Goal: Task Accomplishment & Management: Manage account settings

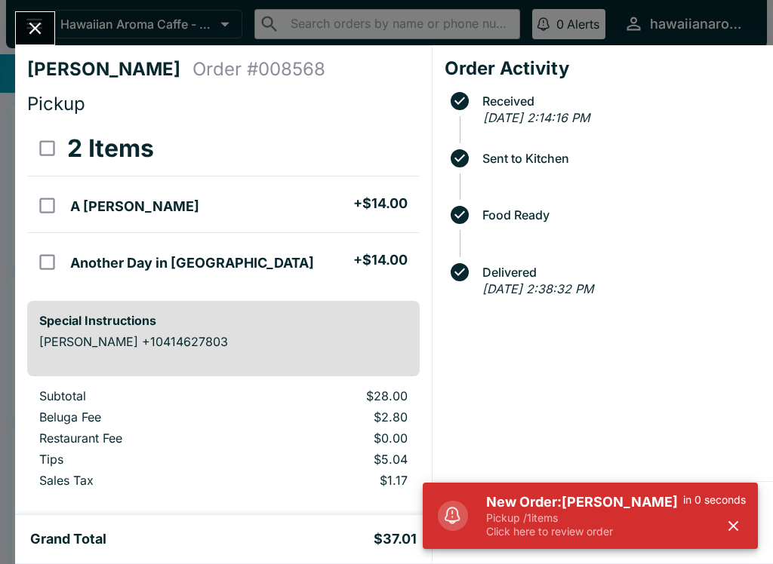
click at [542, 511] on h5 "New Order: [PERSON_NAME]" at bounding box center [584, 502] width 197 height 18
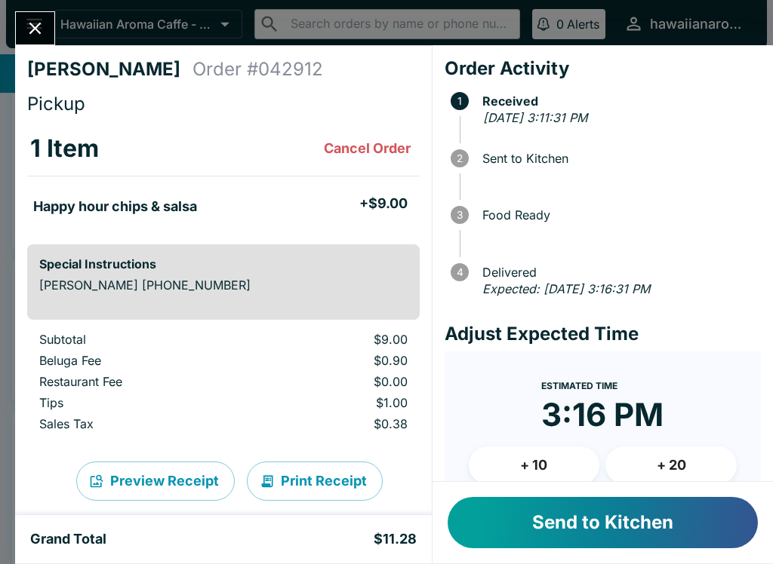
click at [615, 537] on button "Send to Kitchen" at bounding box center [602, 522] width 310 height 51
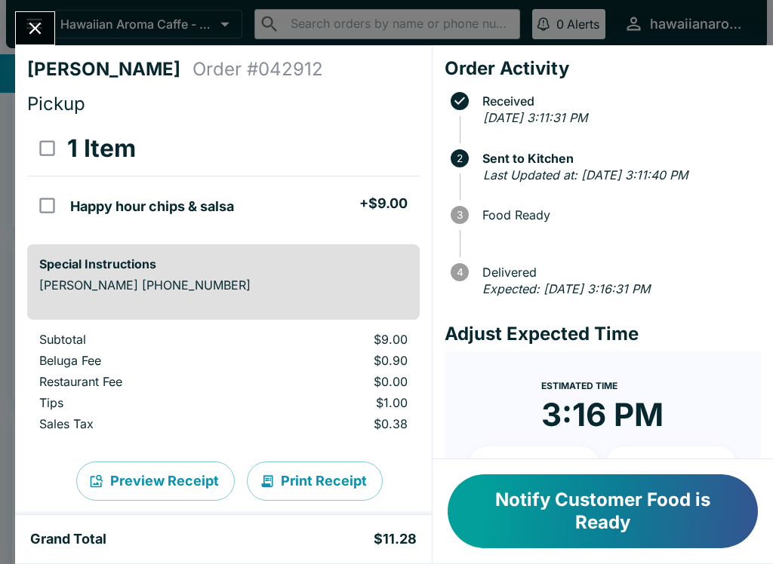
click at [569, 482] on button "Notify Customer Food is Ready" at bounding box center [602, 512] width 310 height 74
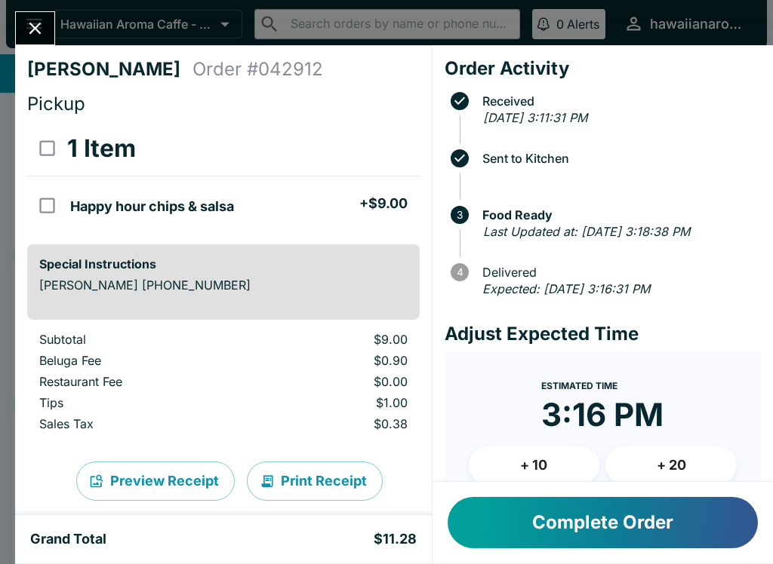
click at [28, 29] on icon "Close" at bounding box center [35, 28] width 20 height 20
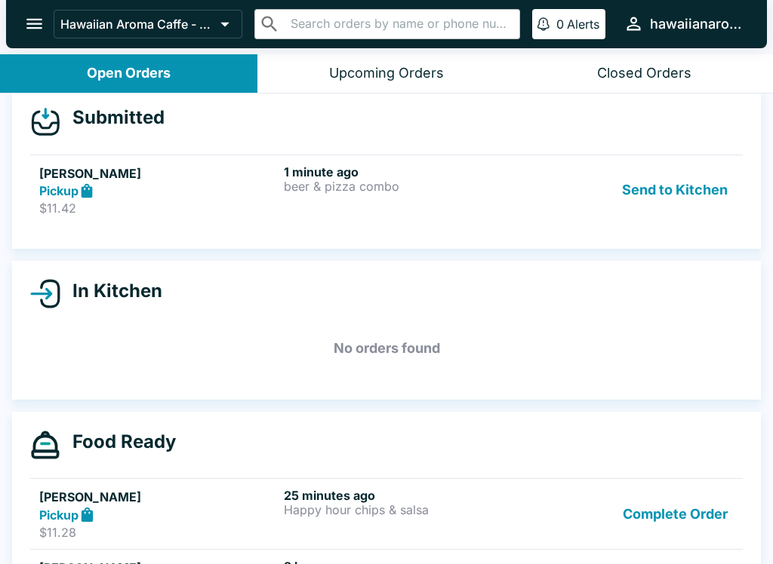
click at [341, 193] on div "1 minute ago beer & pizza combo" at bounding box center [403, 190] width 238 height 52
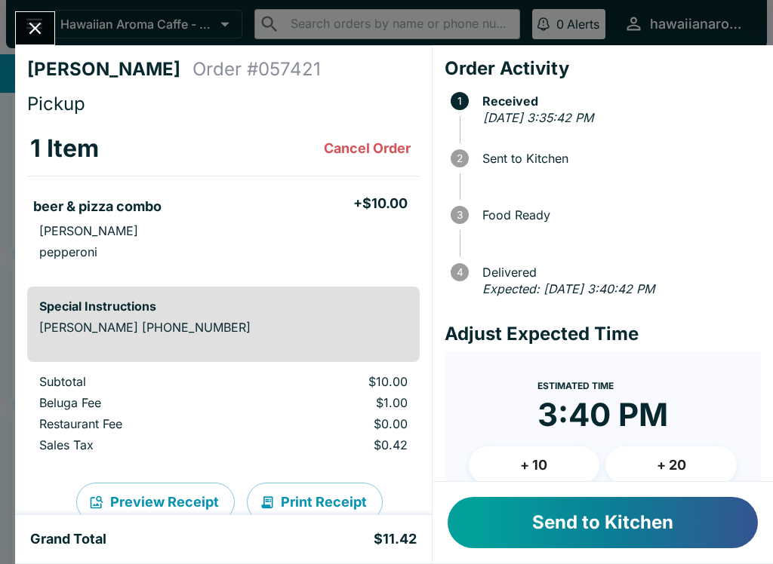
click at [548, 517] on button "Send to Kitchen" at bounding box center [602, 522] width 310 height 51
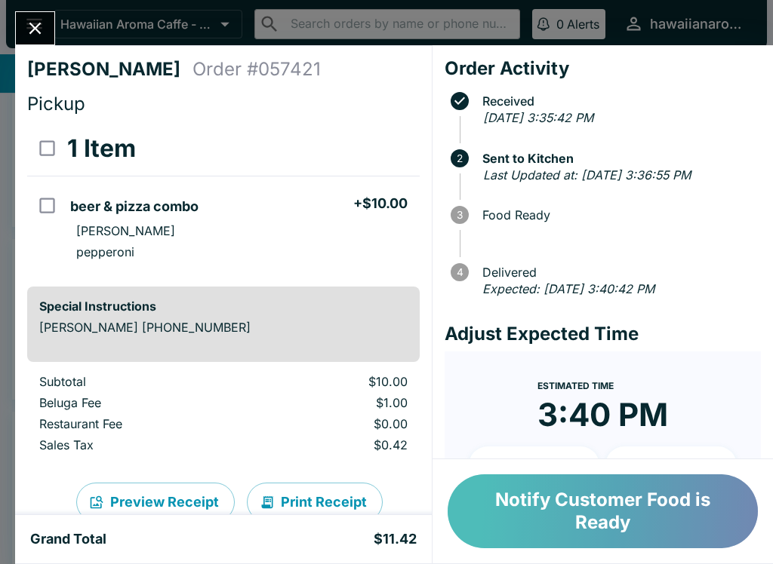
click at [628, 509] on button "Notify Customer Food is Ready" at bounding box center [602, 512] width 310 height 74
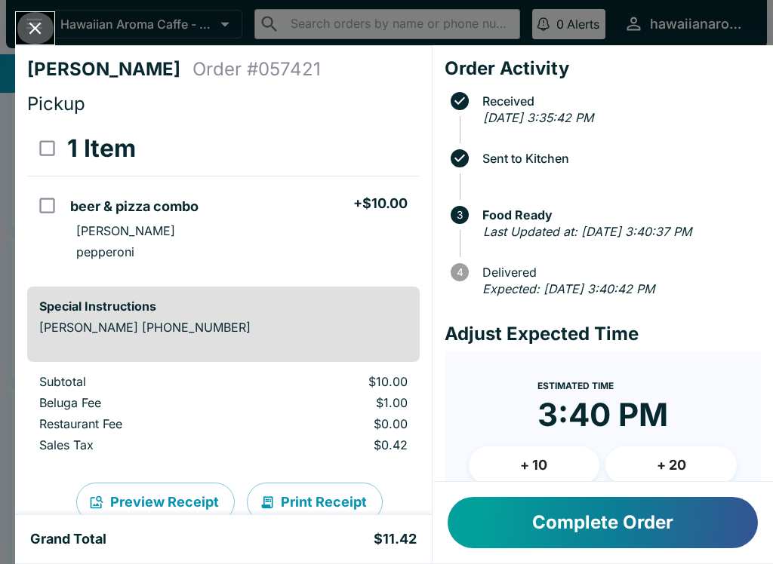
click at [46, 35] on button "Close" at bounding box center [35, 28] width 38 height 32
